Goal: Transaction & Acquisition: Register for event/course

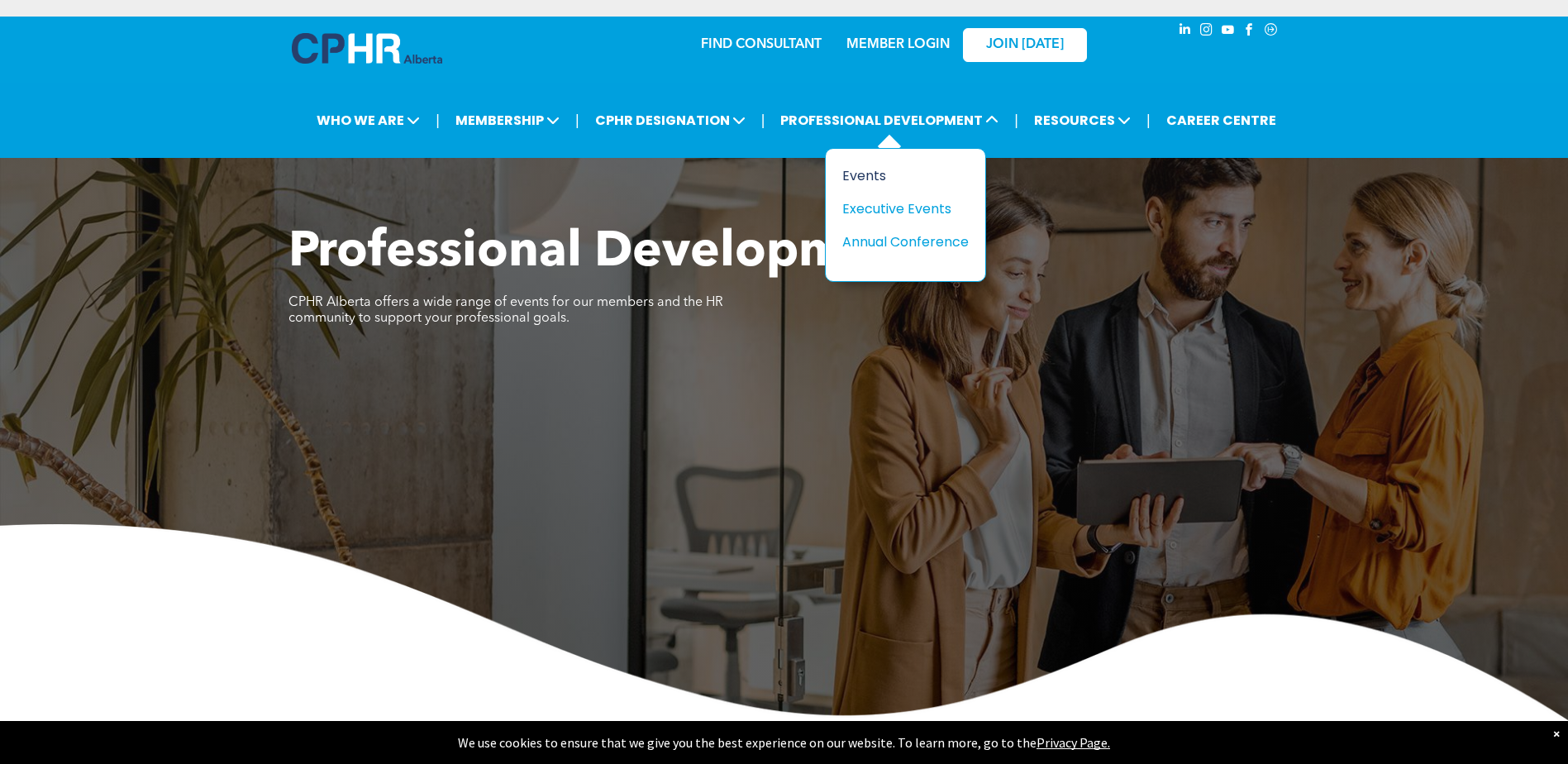
click at [868, 176] on div "Events" at bounding box center [899, 175] width 114 height 20
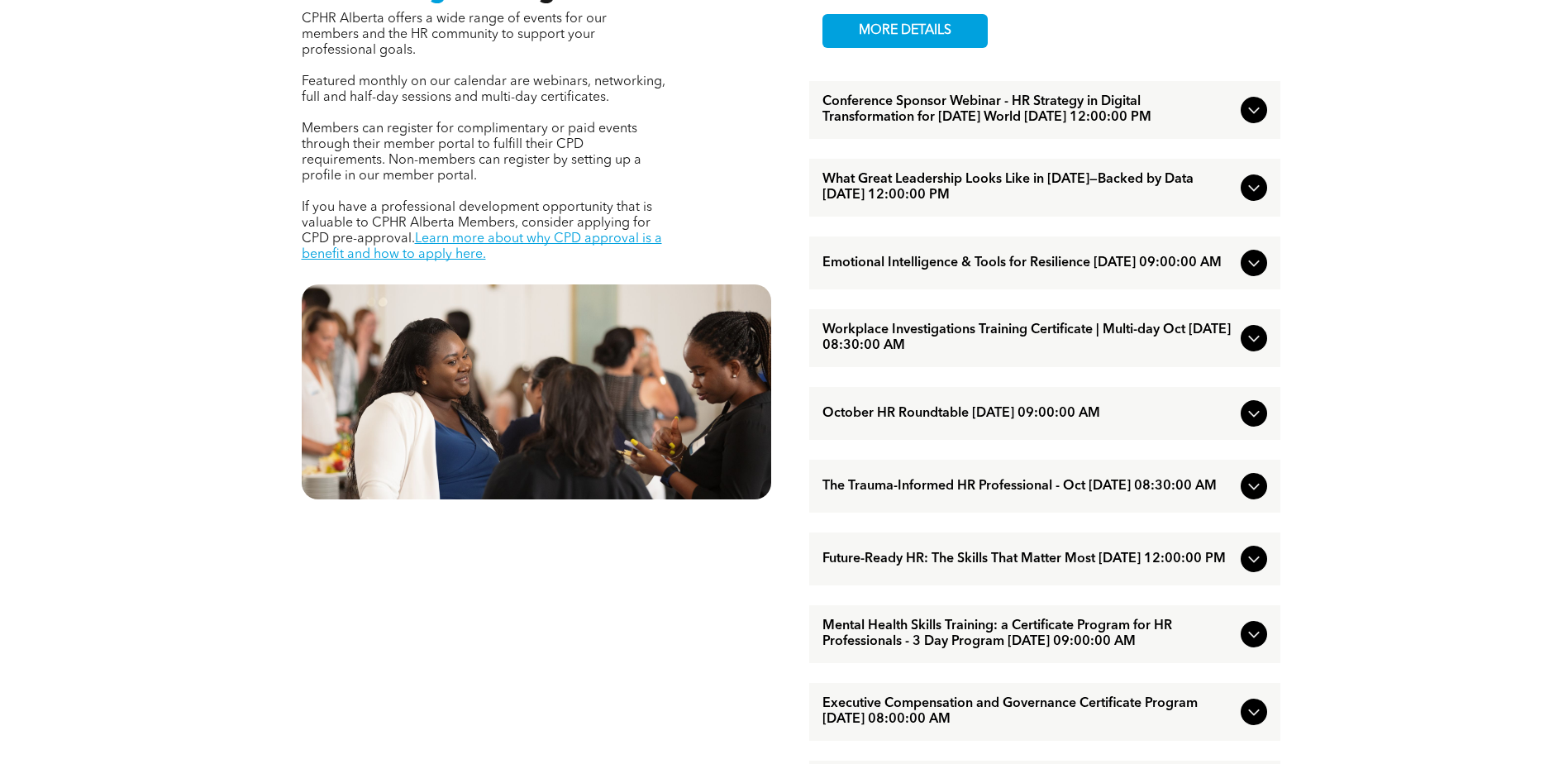
scroll to position [717, 0]
click at [969, 351] on span "Workplace Investigations Training Certificate | Multi-day Oct [DATE] 08:30:00 AM" at bounding box center [1028, 337] width 412 height 31
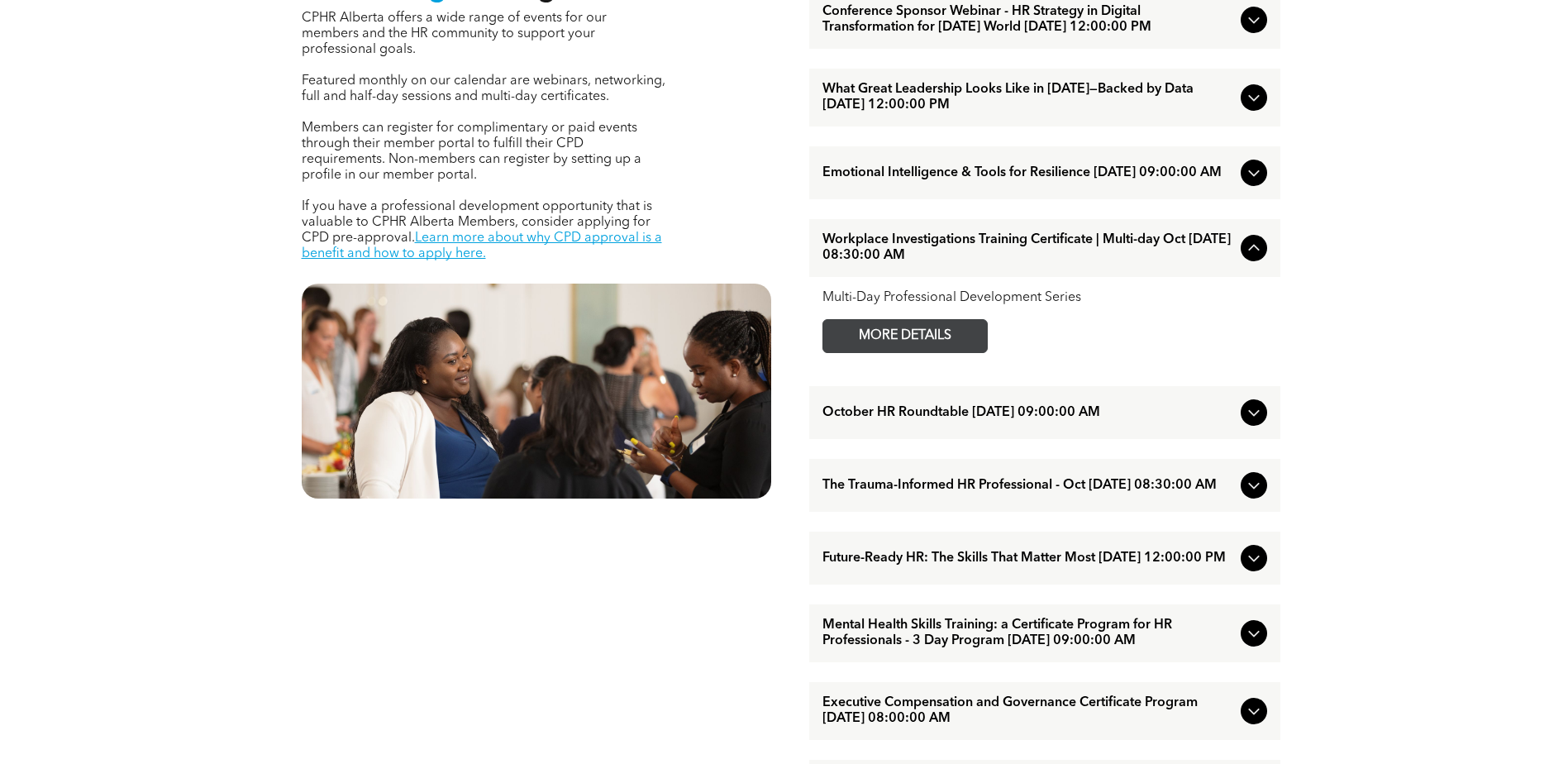
click at [950, 352] on span "MORE DETAILS" at bounding box center [905, 336] width 131 height 32
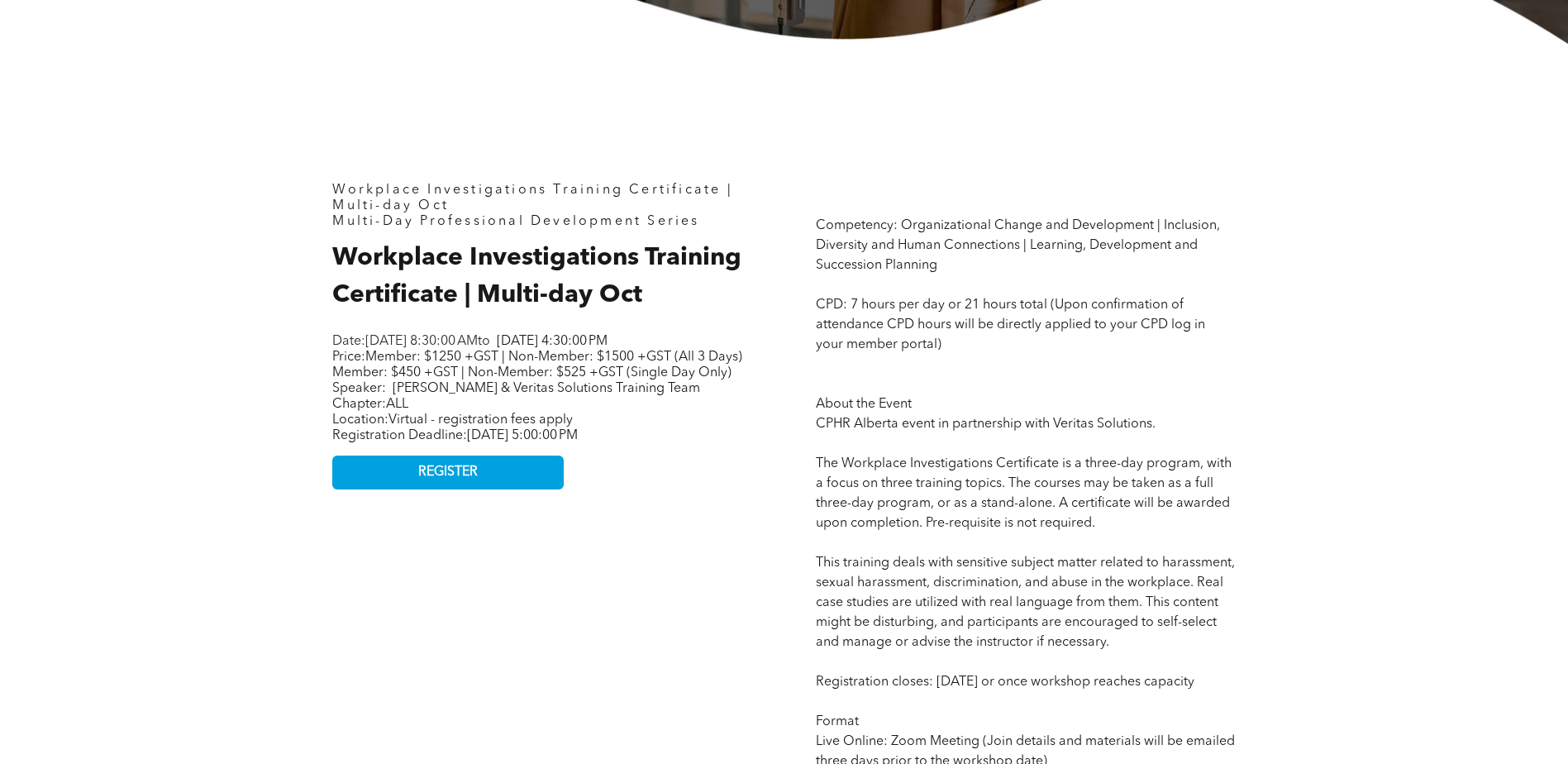
scroll to position [717, 0]
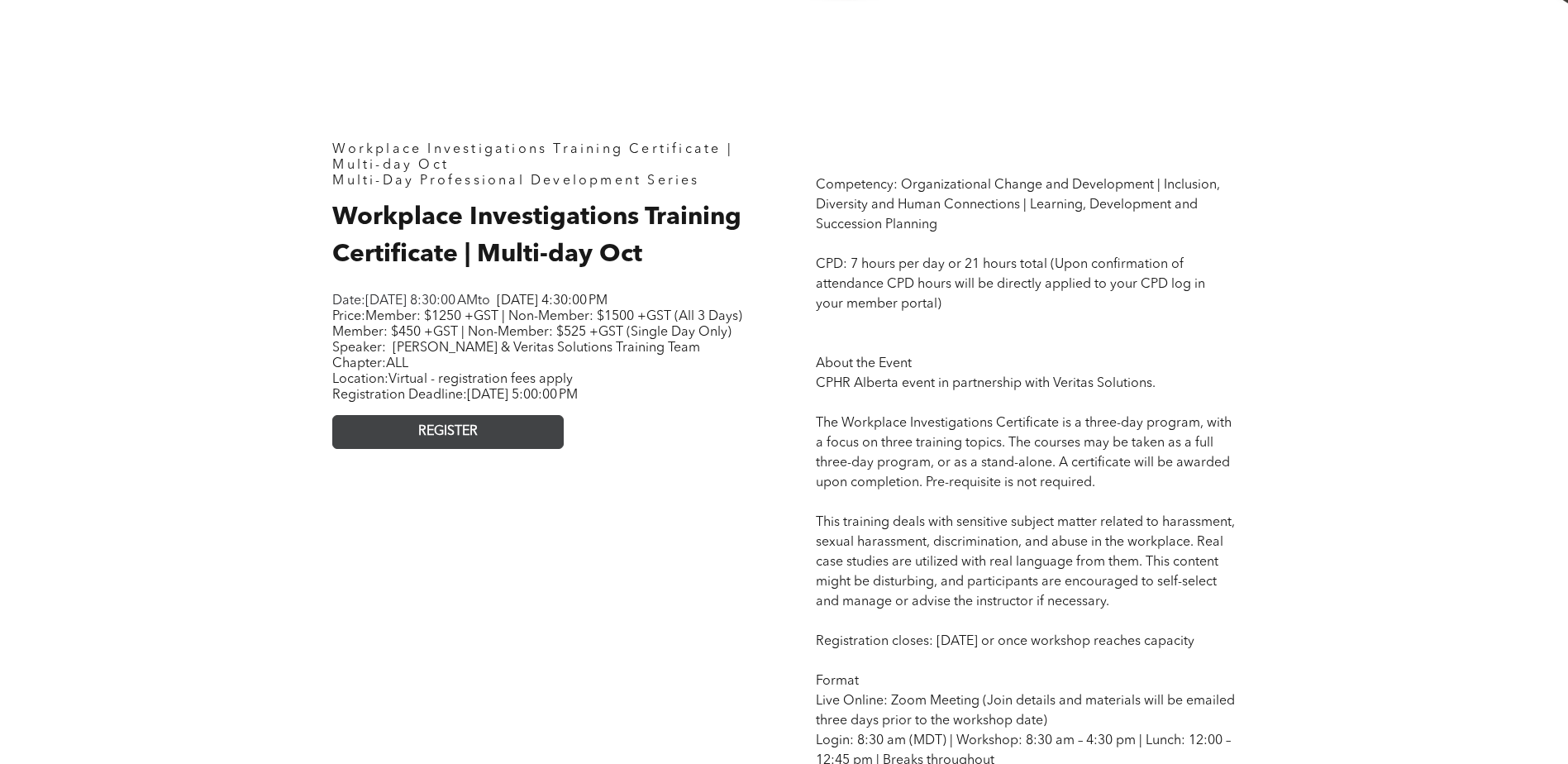
click at [458, 439] on span "REGISTER" at bounding box center [447, 432] width 60 height 16
